Goal: Navigation & Orientation: Understand site structure

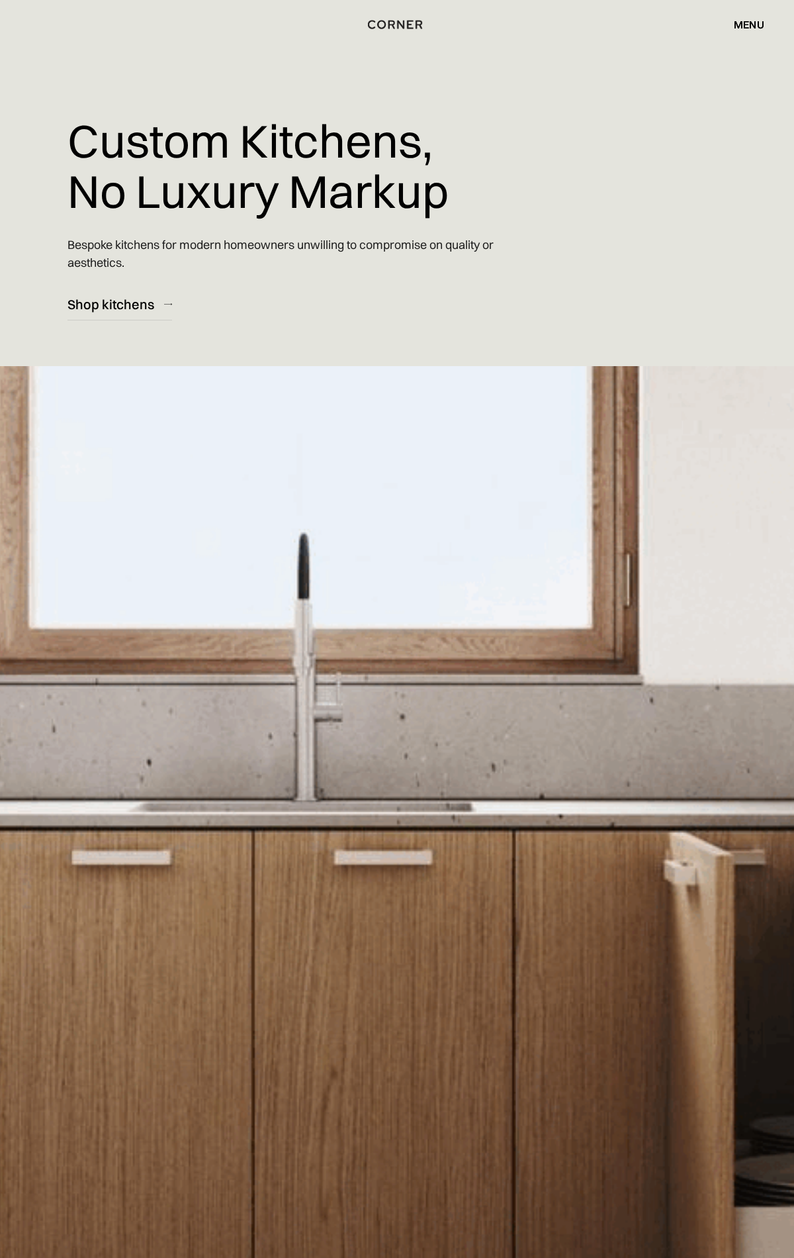
scroll to position [16108, 0]
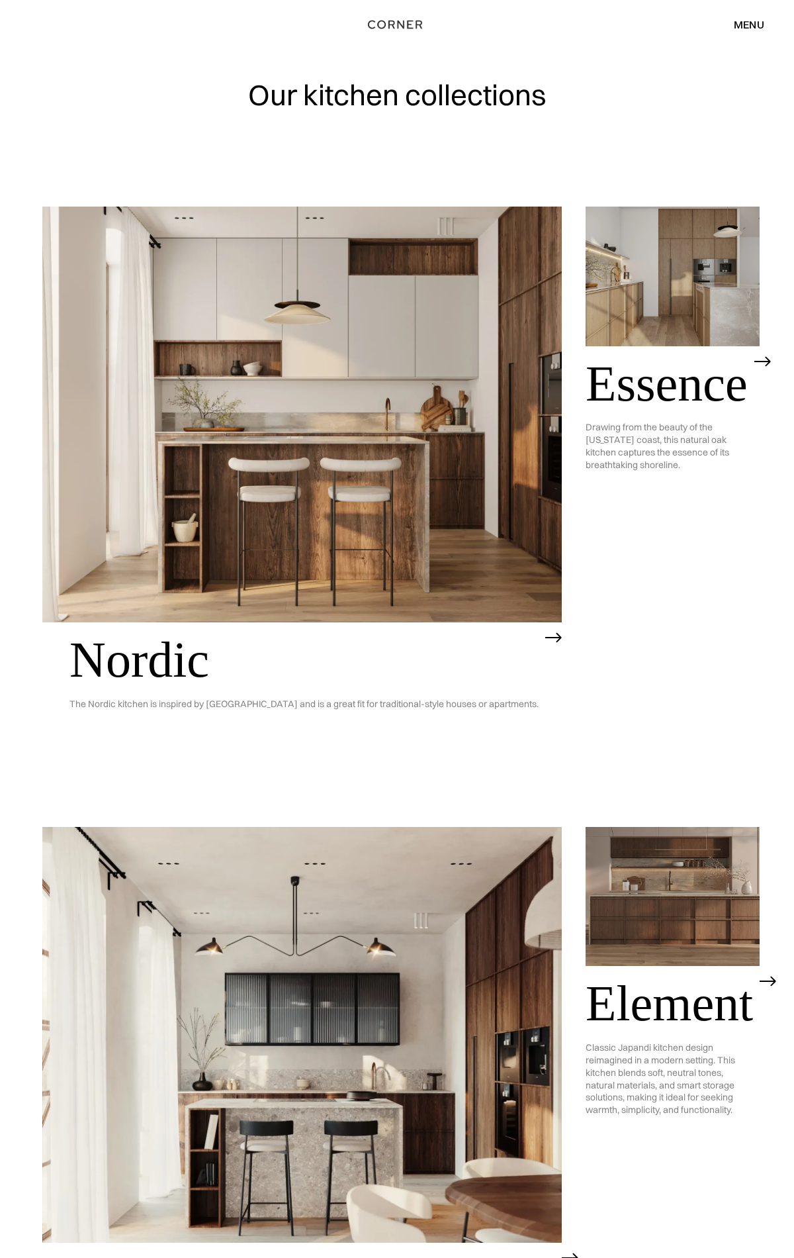
scroll to position [2605, 0]
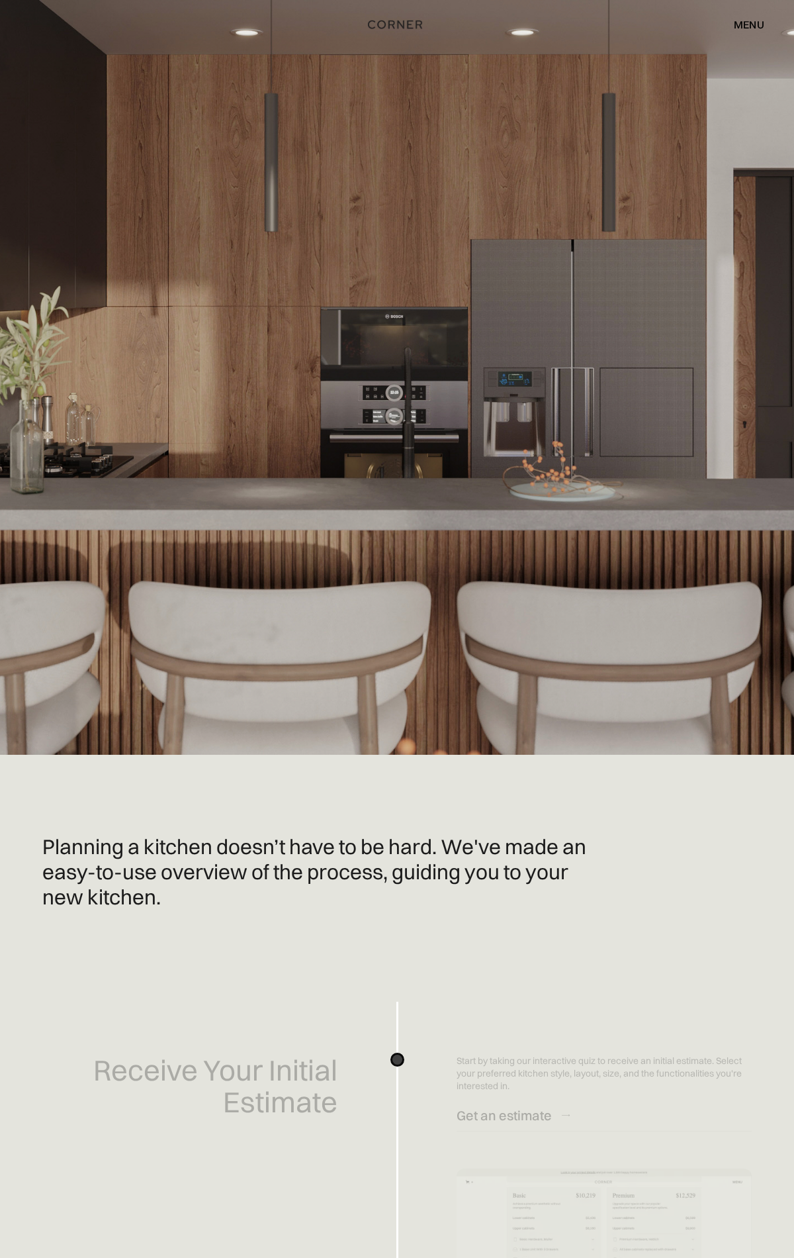
scroll to position [2529, 0]
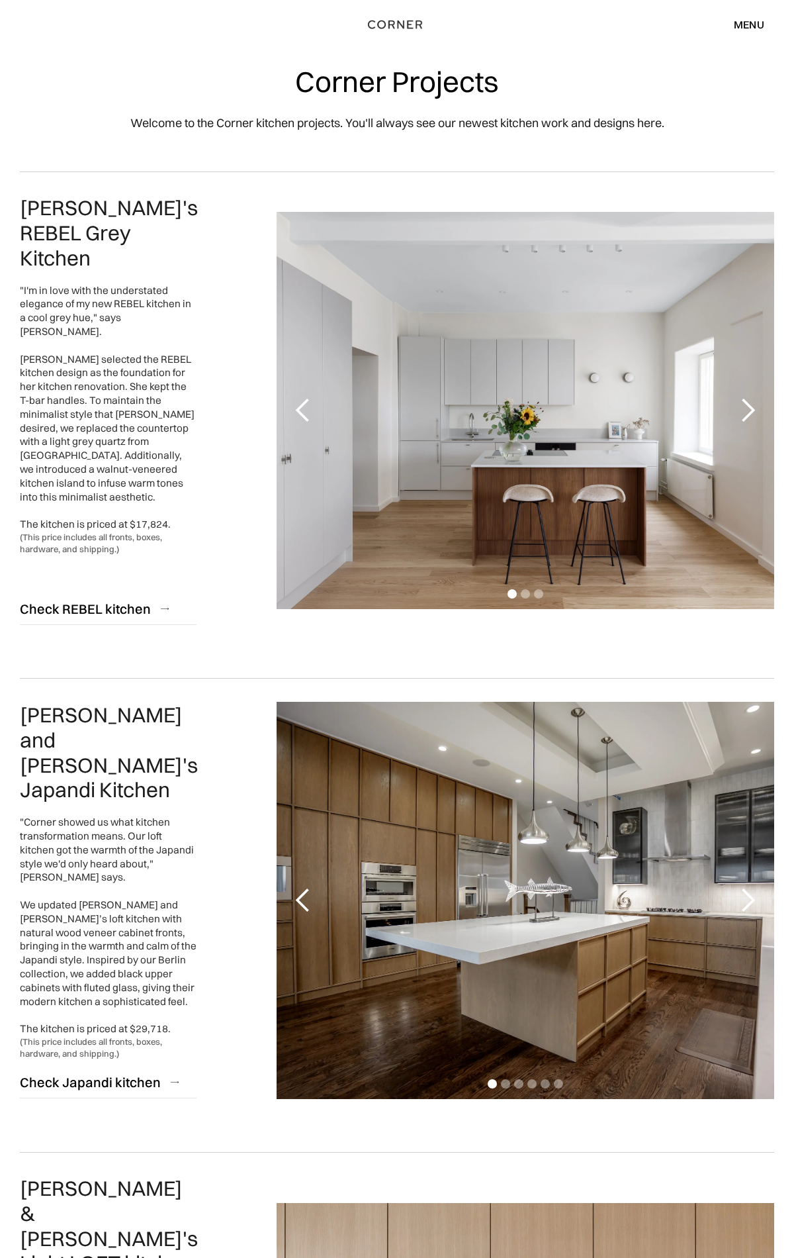
scroll to position [2806, 0]
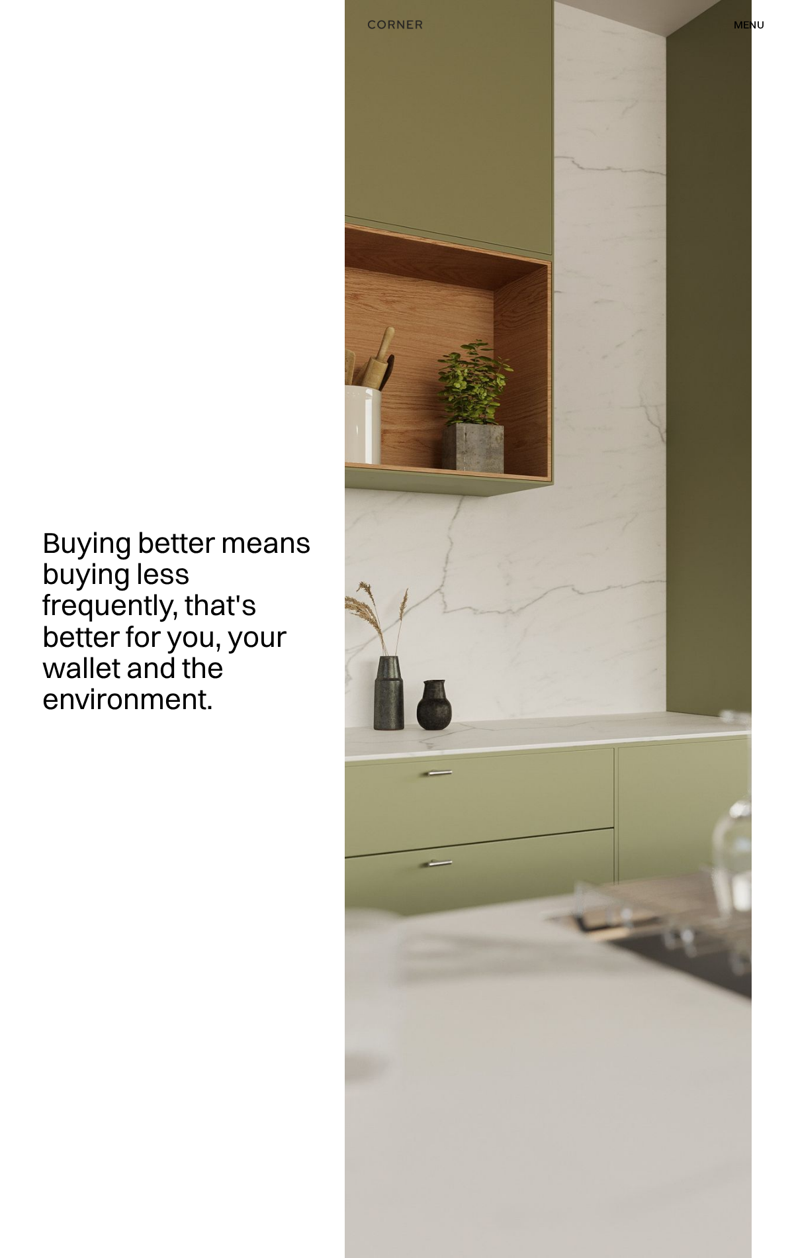
scroll to position [1762, 0]
